Goal: Information Seeking & Learning: Learn about a topic

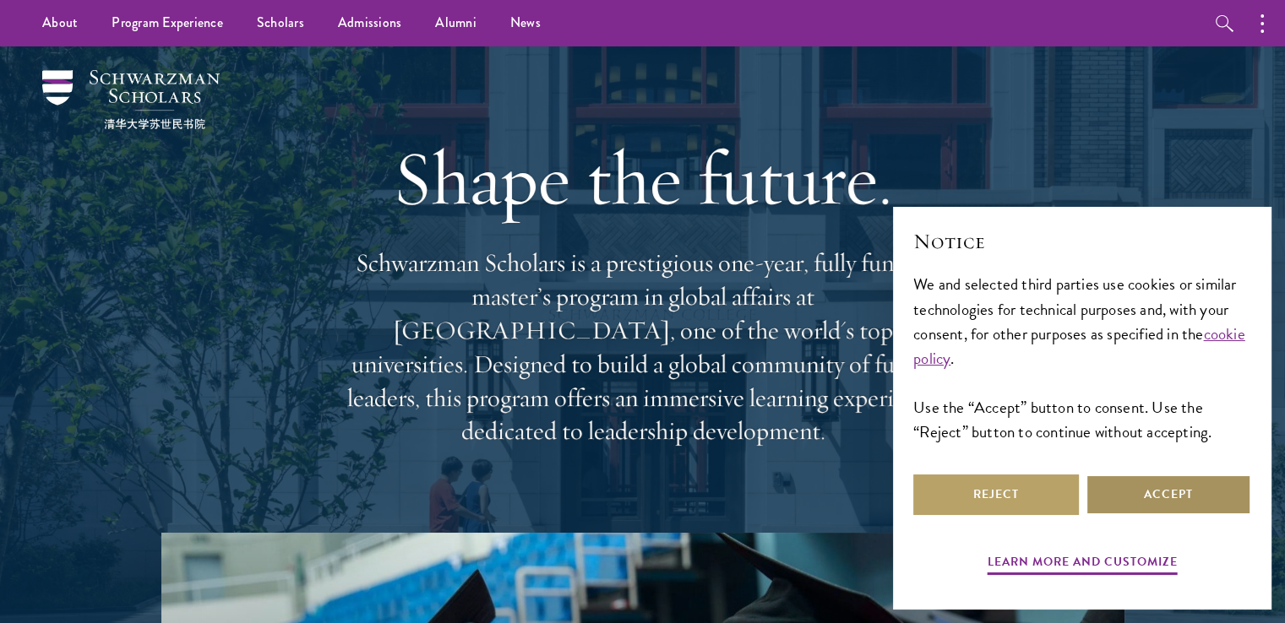
click at [1122, 498] on button "Accept" at bounding box center [1168, 495] width 166 height 41
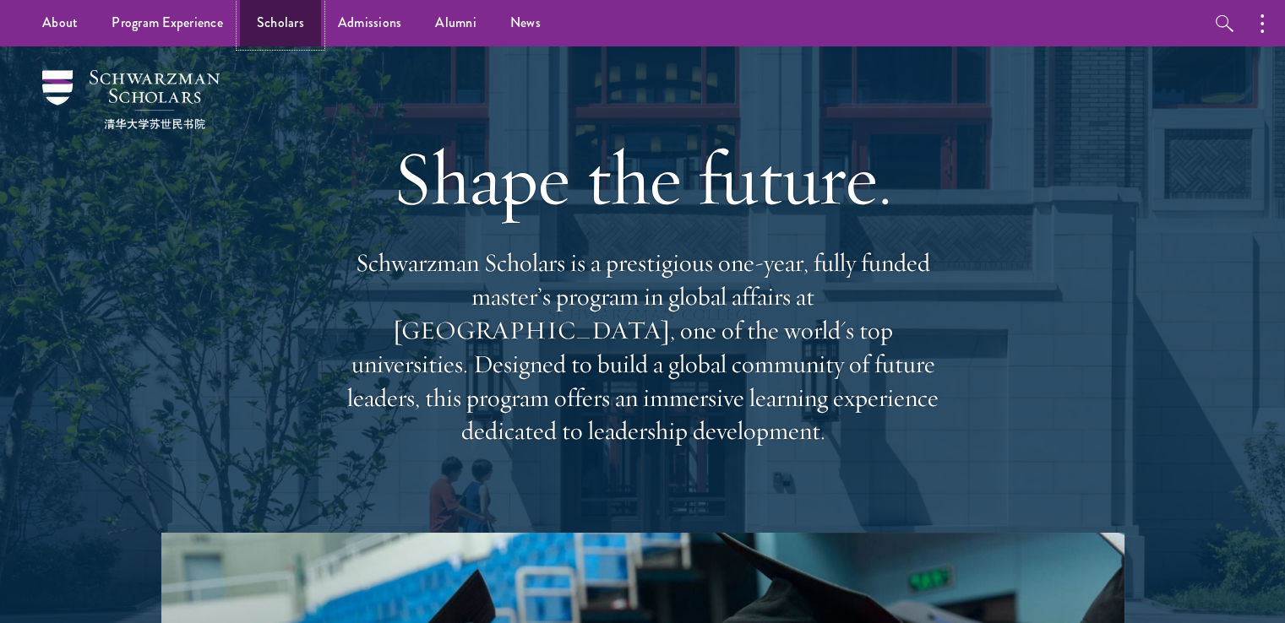
click at [267, 14] on link "Scholars" at bounding box center [280, 23] width 81 height 46
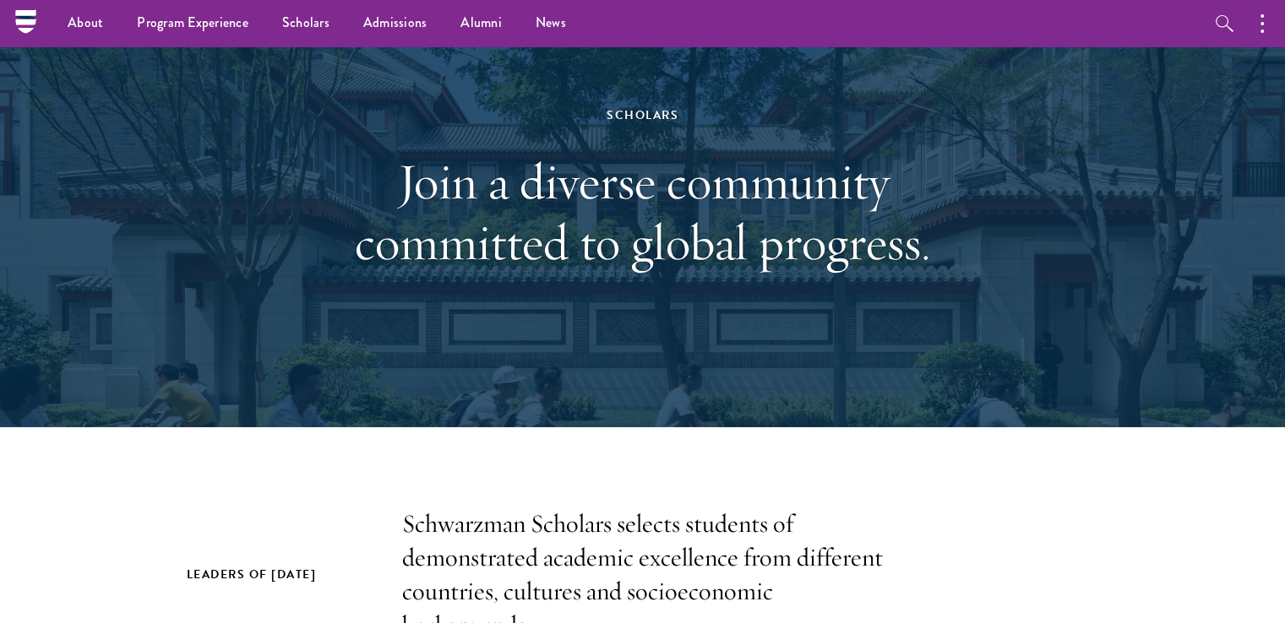
scroll to position [34, 0]
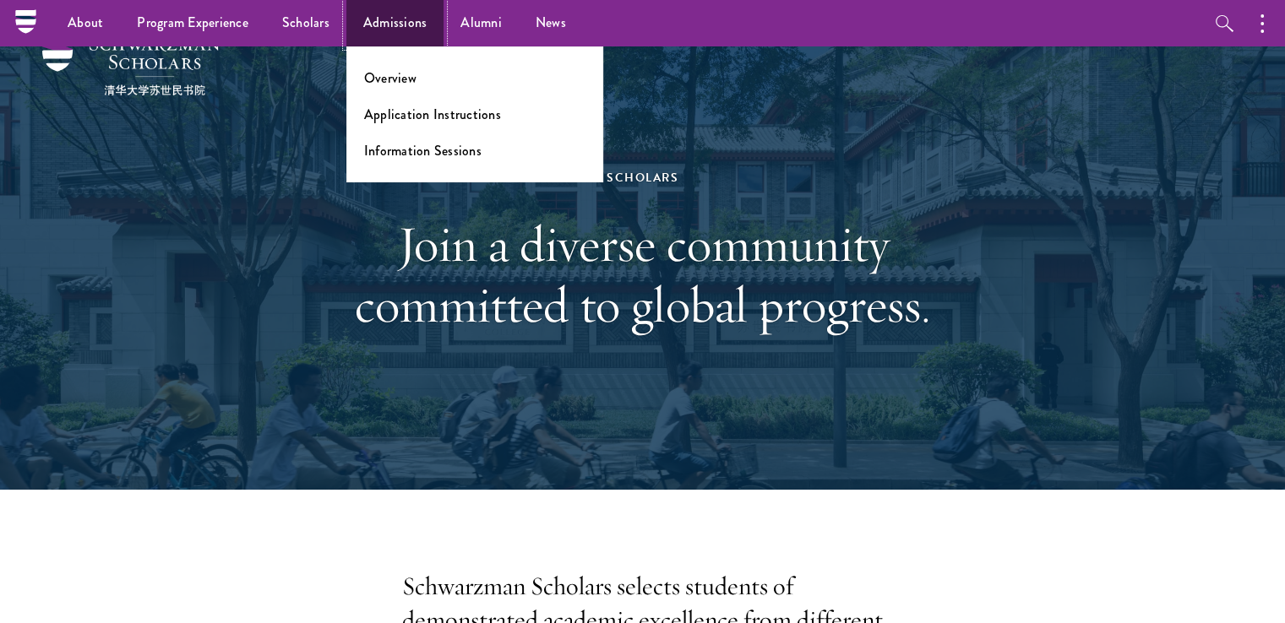
click at [394, 31] on link "Admissions" at bounding box center [395, 23] width 98 height 46
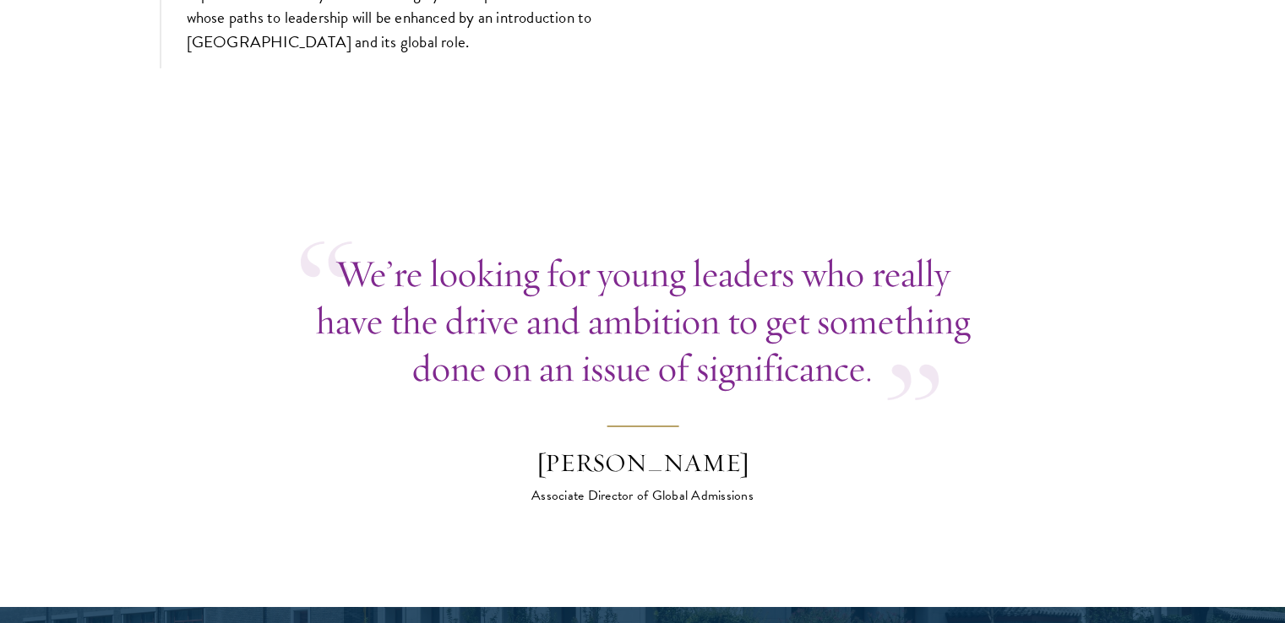
scroll to position [6182, 0]
